Goal: Find contact information: Find contact information

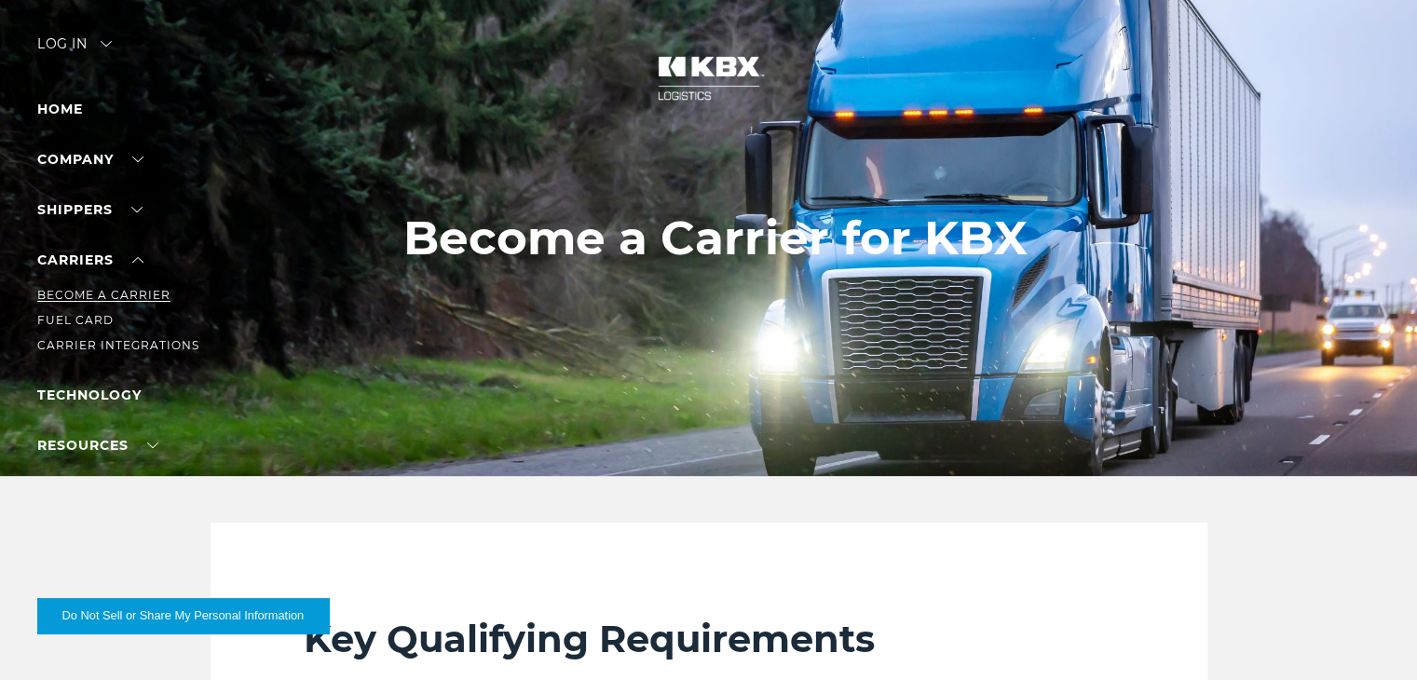
click at [100, 297] on link "Become a Carrier" at bounding box center [103, 295] width 133 height 14
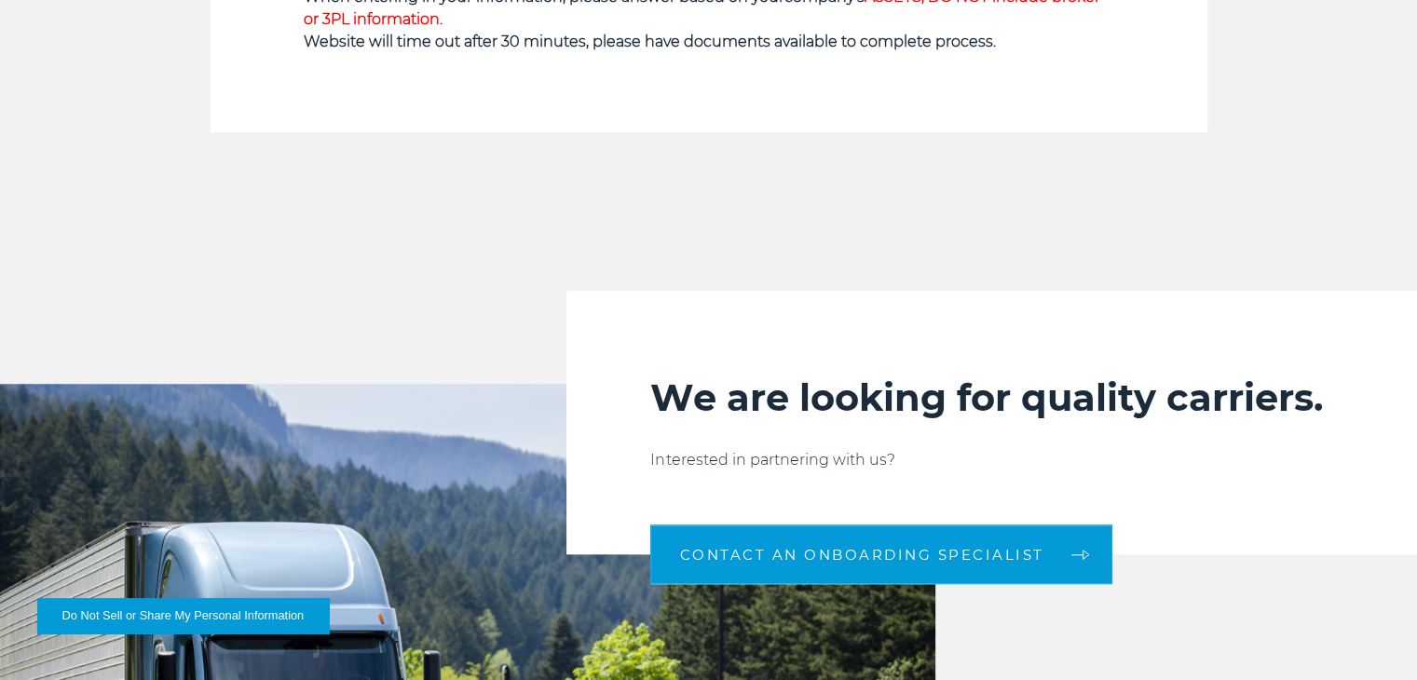
scroll to position [1676, 0]
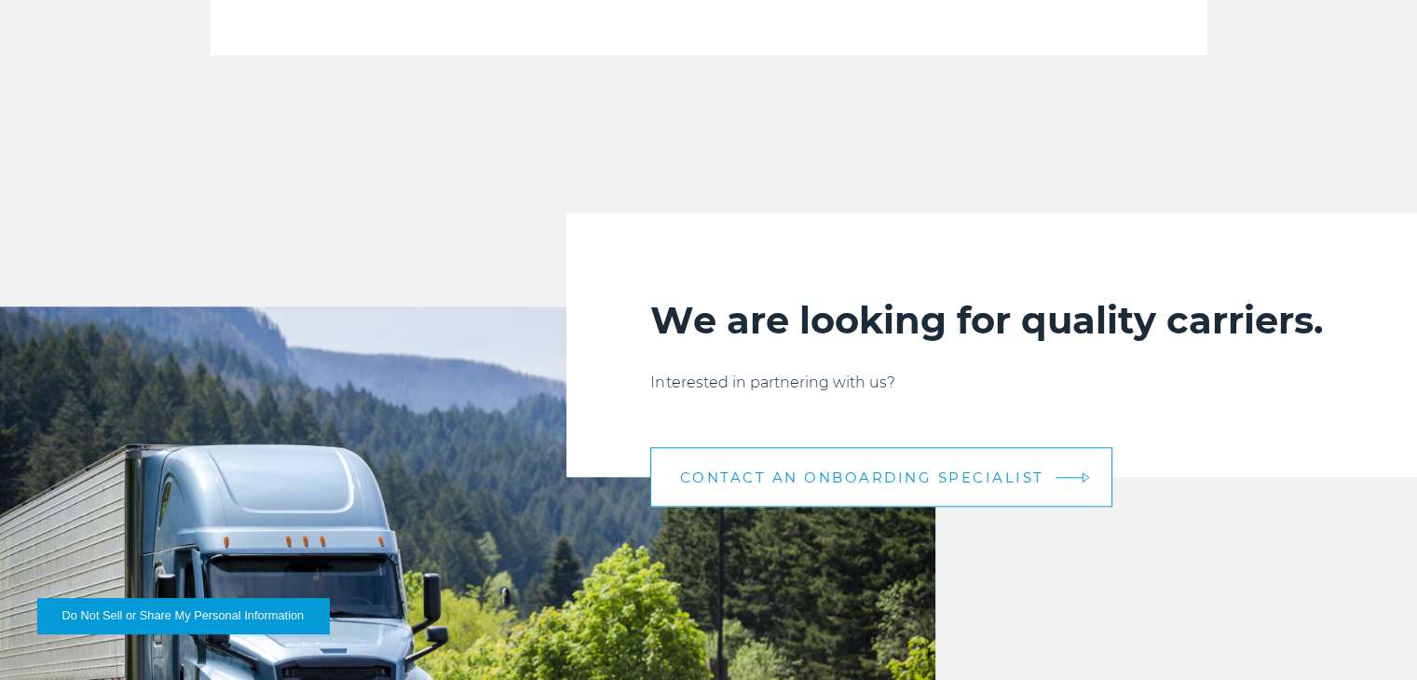
click at [818, 463] on link "CONTACT AN ONBOARDING SPECIALIST" at bounding box center [881, 477] width 462 height 60
click at [877, 490] on link "CONTACT AN ONBOARDING SPECIALIST" at bounding box center [881, 477] width 462 height 60
click at [1085, 480] on link "CONTACT AN ONBOARDING SPECIALIST" at bounding box center [881, 477] width 462 height 60
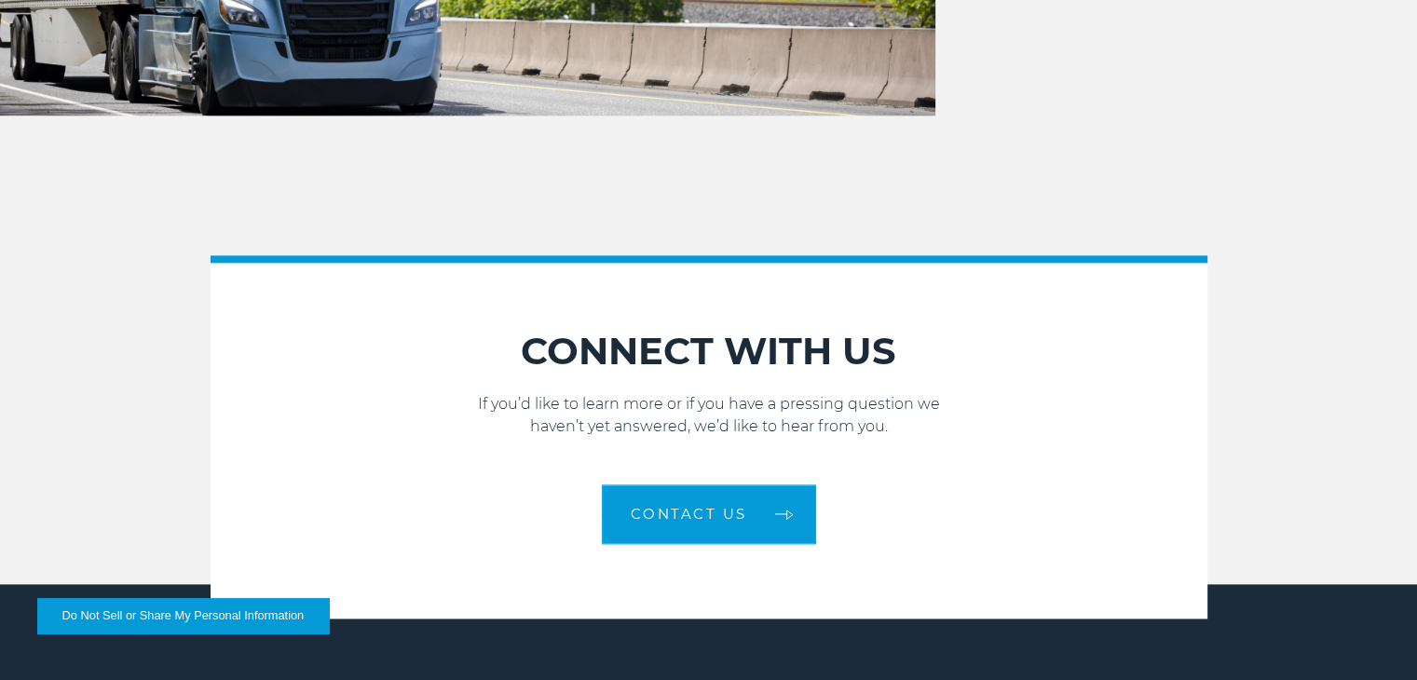
scroll to position [2374, 0]
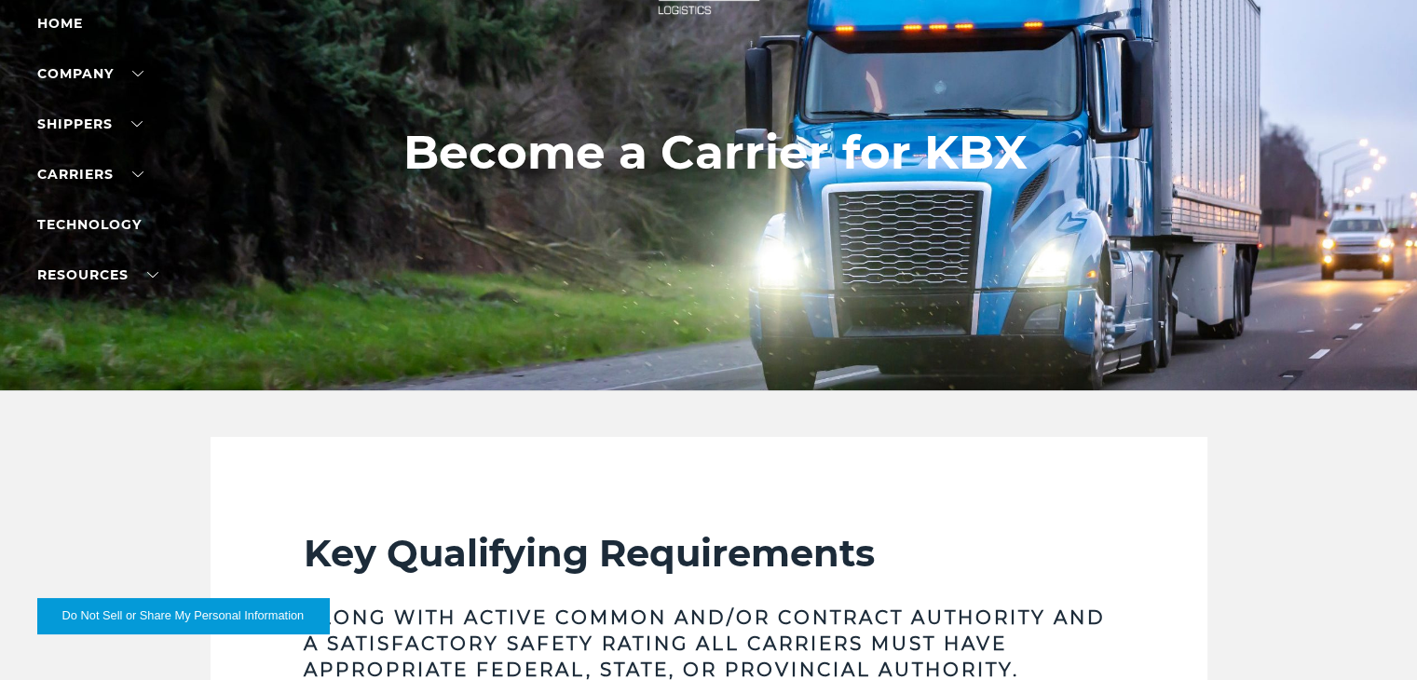
scroll to position [0, 0]
